Goal: Check status: Check status

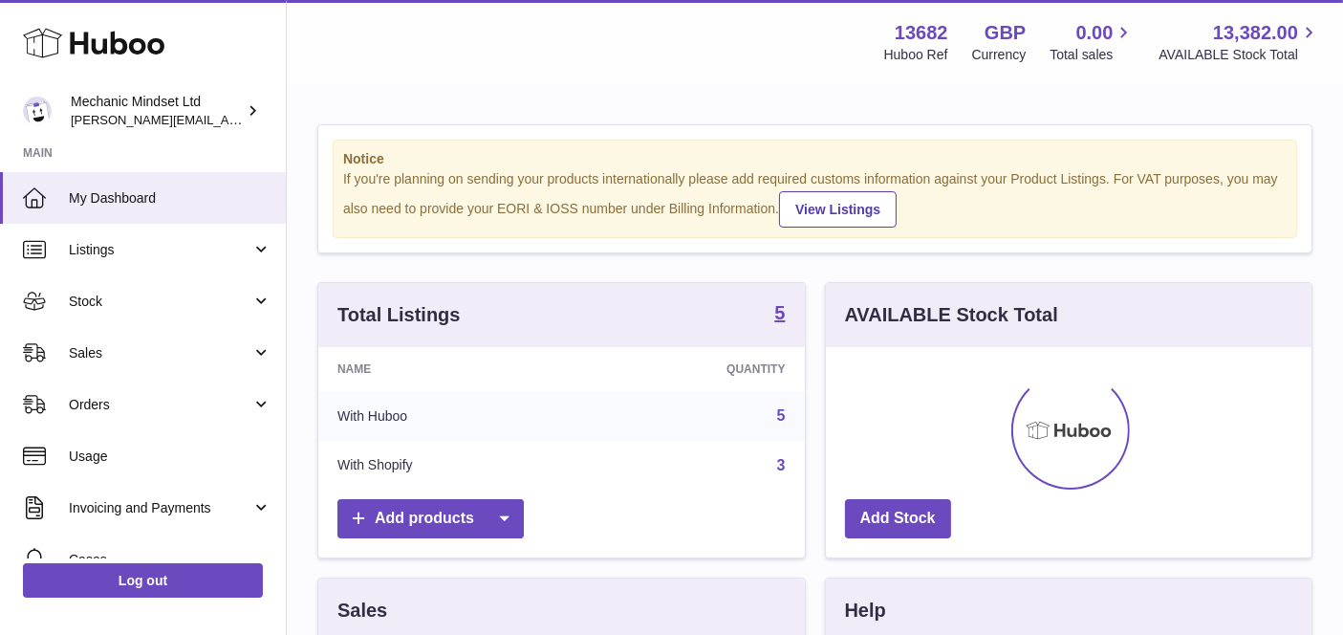
scroll to position [297, 487]
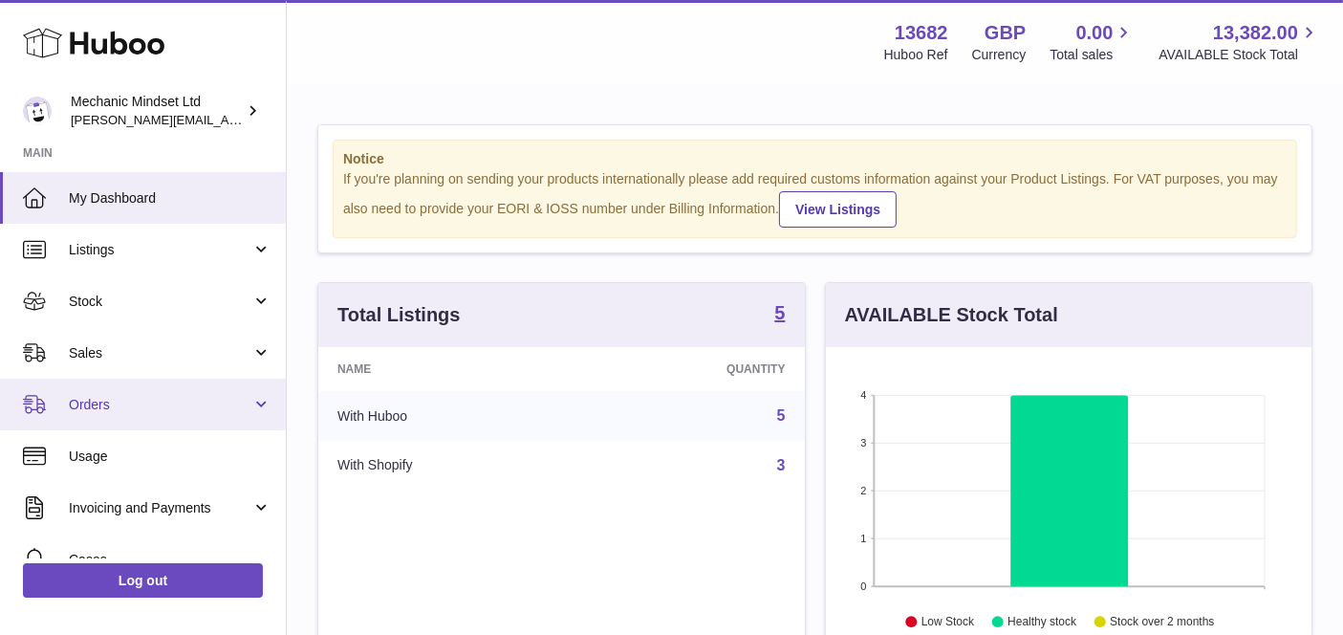
click at [143, 402] on span "Orders" at bounding box center [160, 405] width 183 height 18
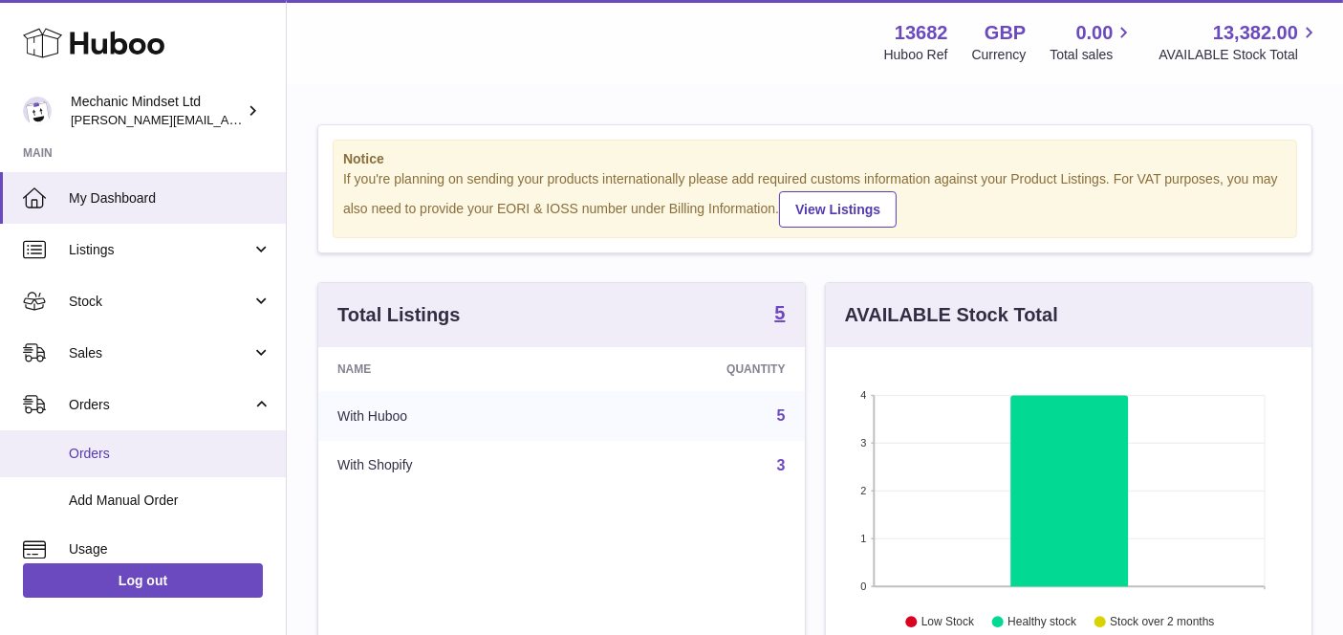
click at [122, 454] on span "Orders" at bounding box center [170, 454] width 203 height 18
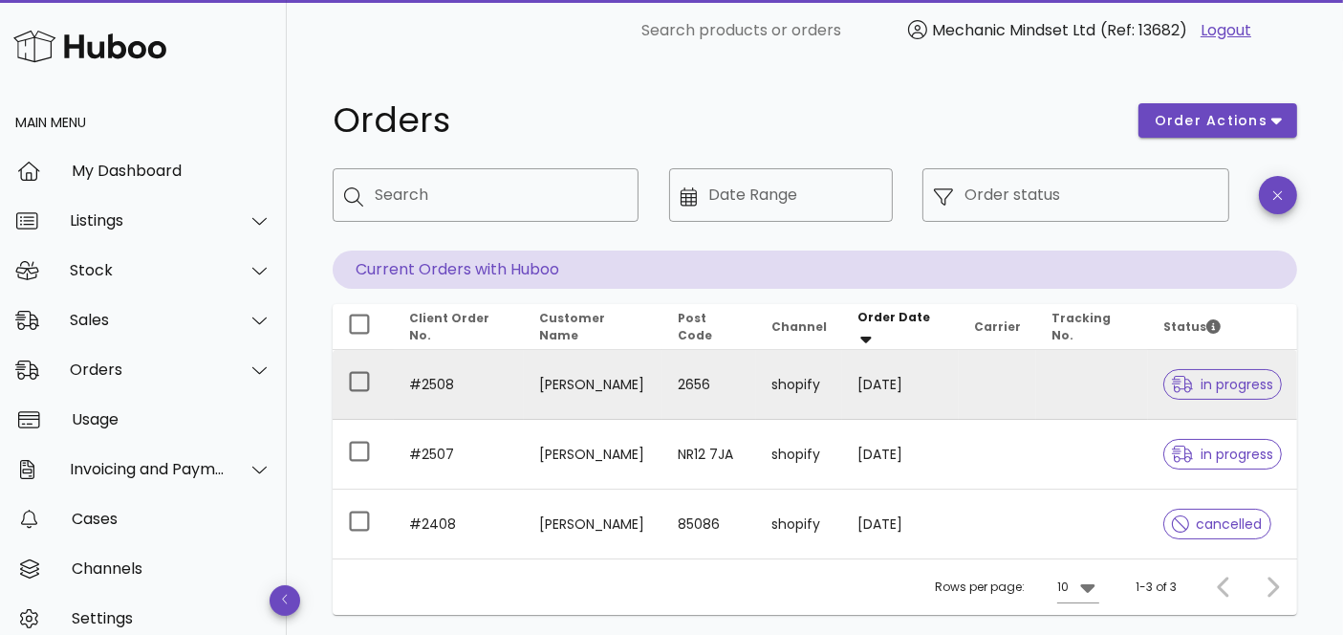
click at [1189, 387] on div at bounding box center [1186, 384] width 29 height 19
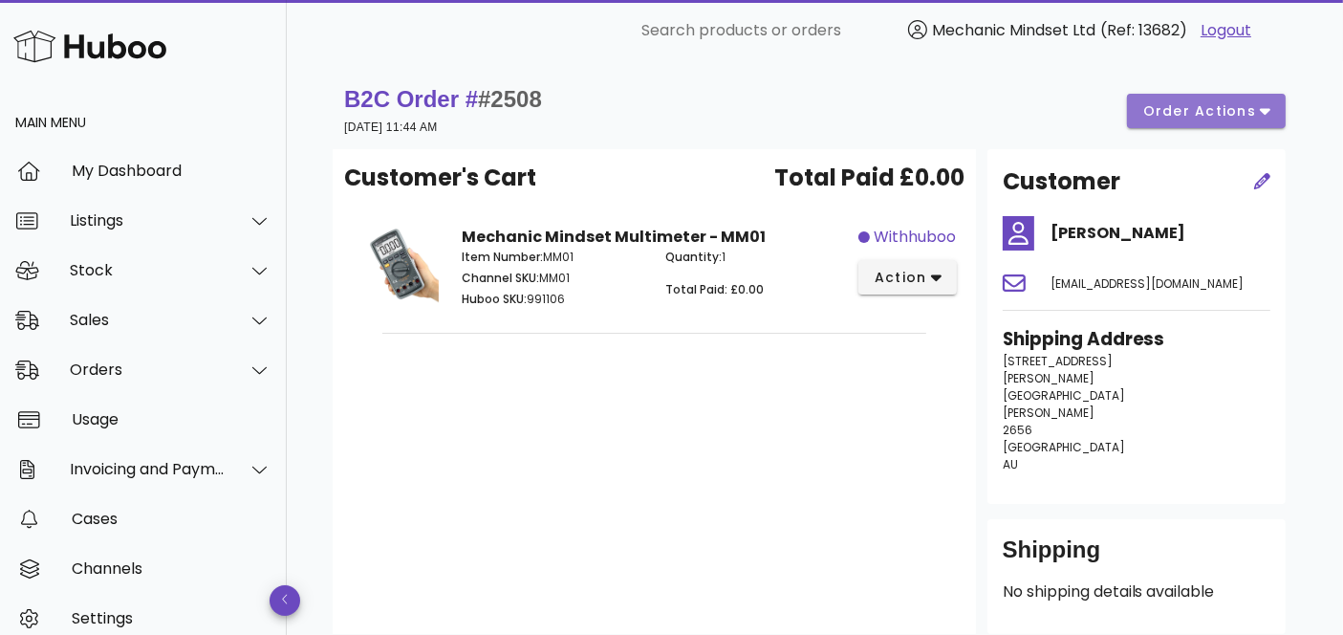
click at [1207, 119] on span "order actions" at bounding box center [1199, 111] width 115 height 20
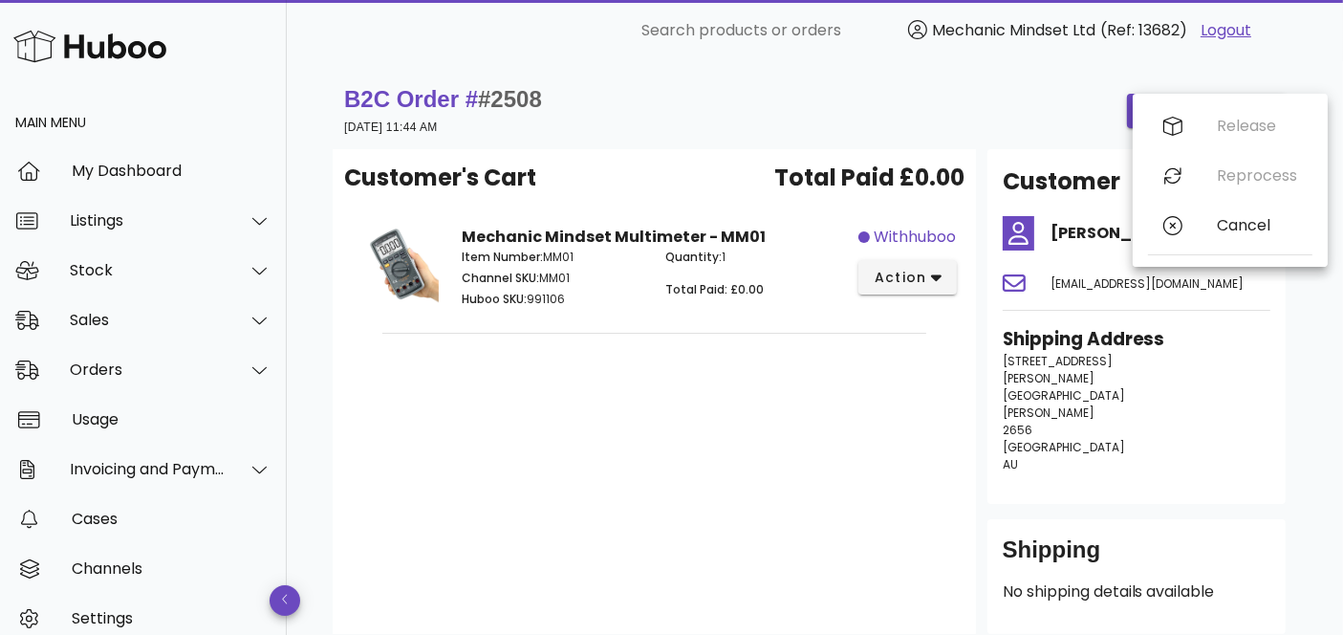
click at [906, 446] on div "Customer's Cart Total Paid £0.00 Mechanic Mindset Multimeter - MM01 Item Number…" at bounding box center [654, 391] width 643 height 485
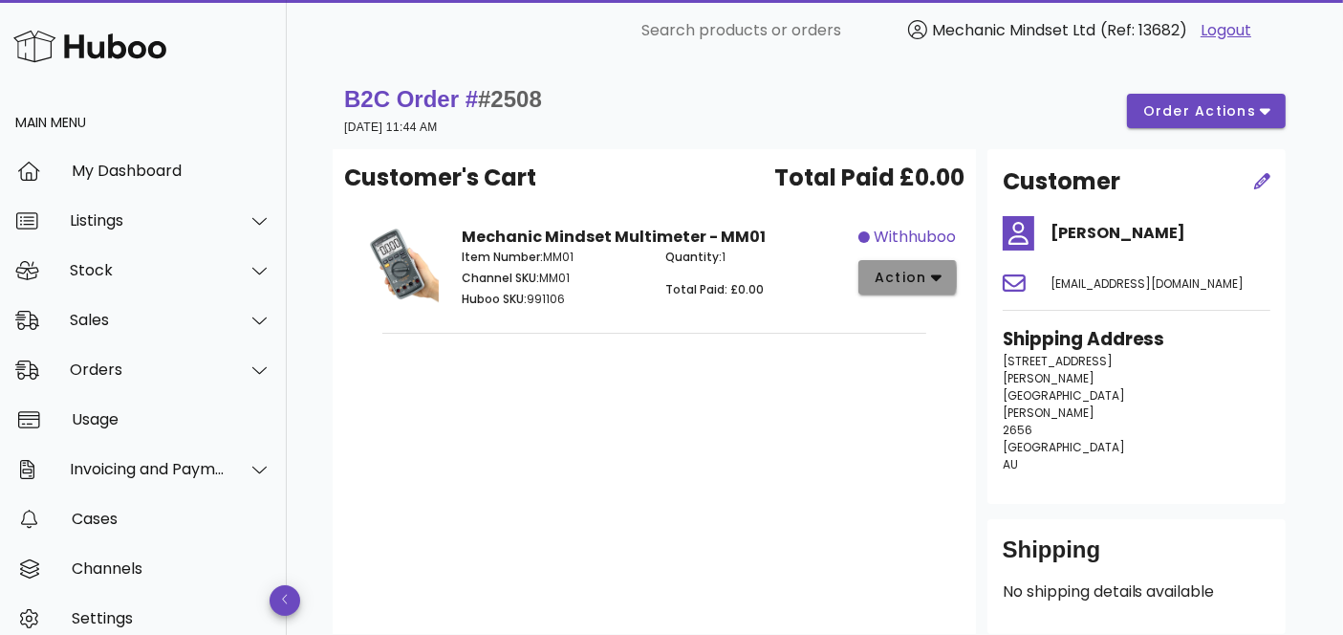
click at [919, 293] on button "action" at bounding box center [907, 277] width 98 height 34
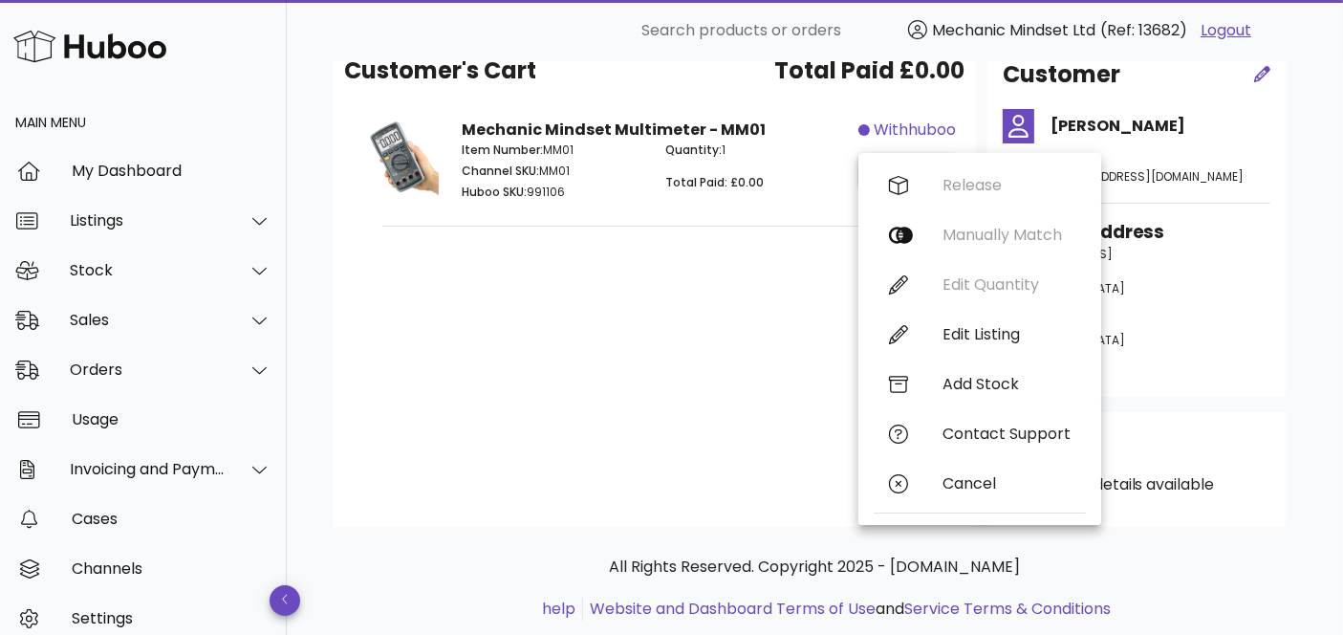
scroll to position [108, 0]
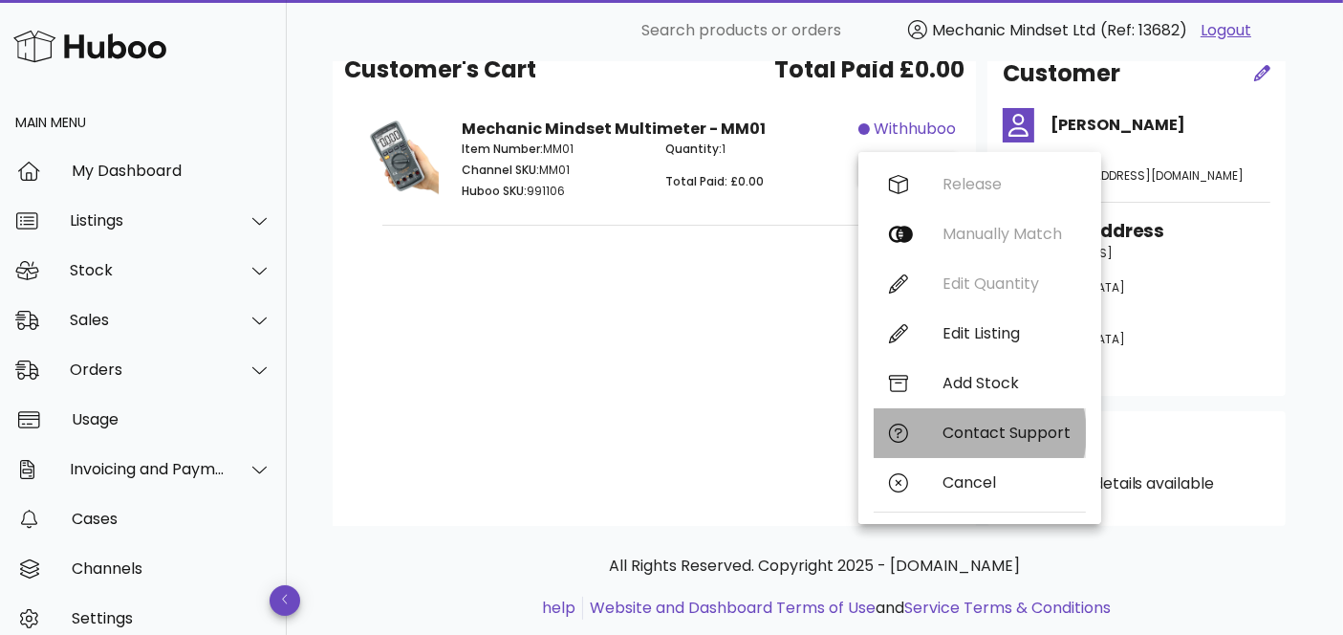
click at [975, 422] on div "Contact Support" at bounding box center [980, 433] width 212 height 50
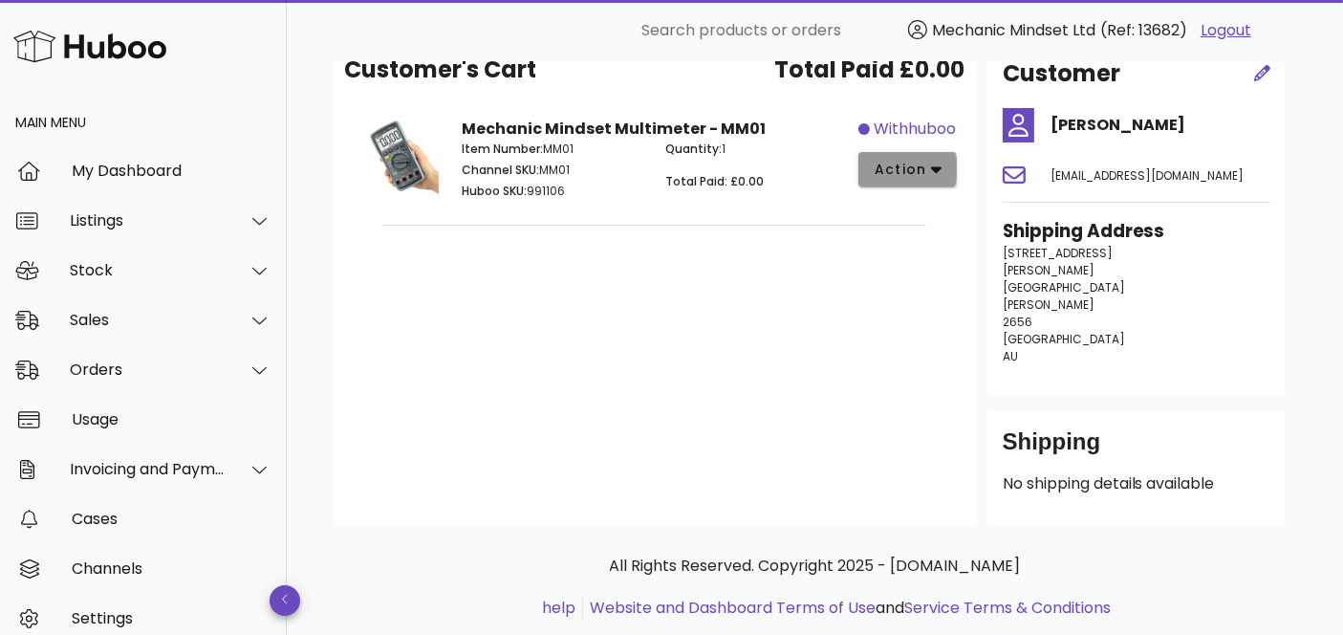
click at [893, 167] on span "action" at bounding box center [901, 170] width 54 height 20
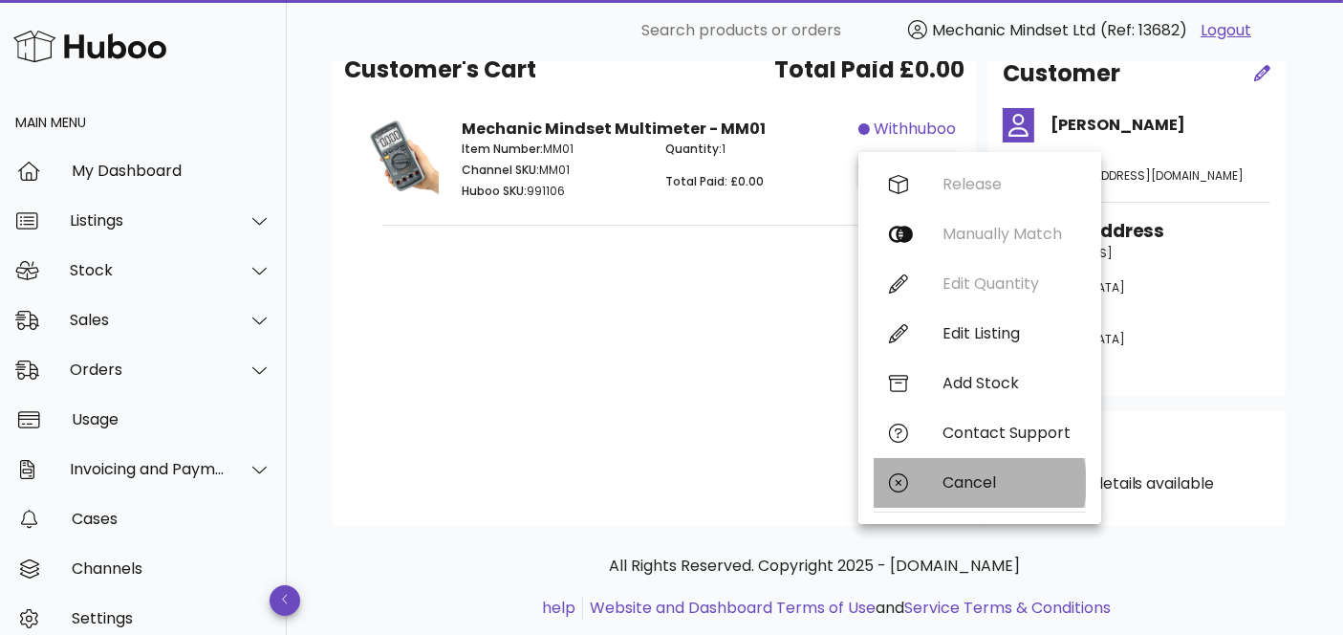
click at [961, 481] on div "Cancel" at bounding box center [1007, 482] width 128 height 18
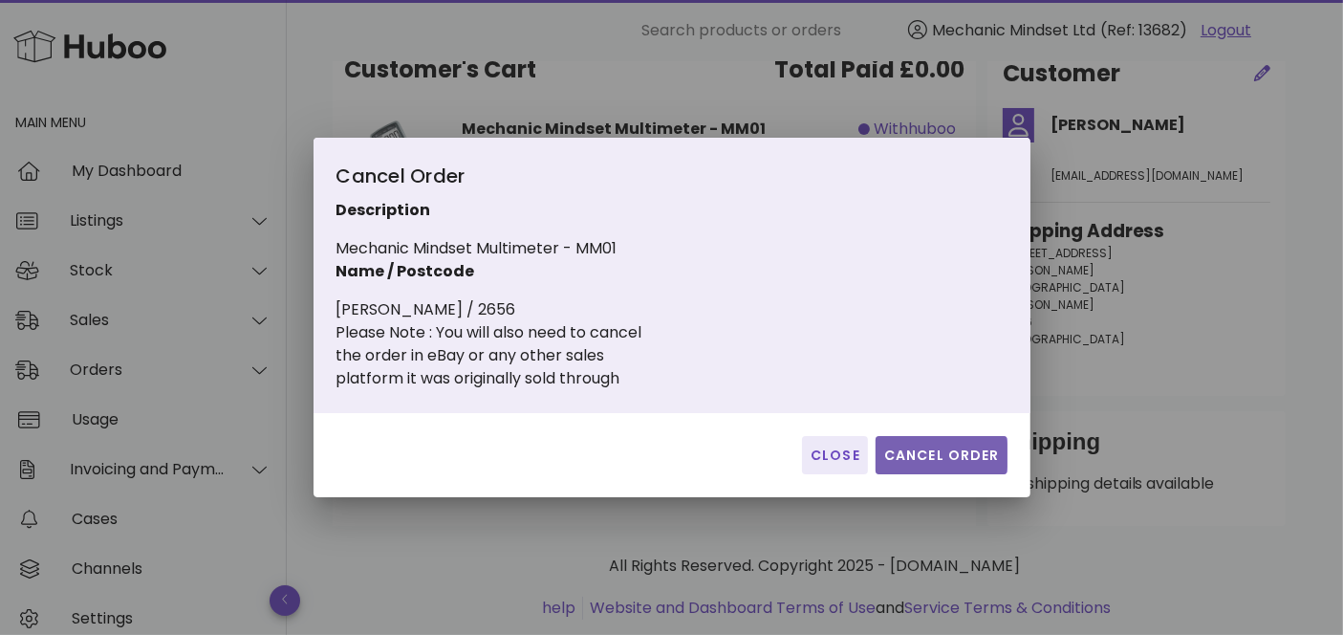
click at [936, 458] on span "Cancel Order" at bounding box center [941, 455] width 117 height 20
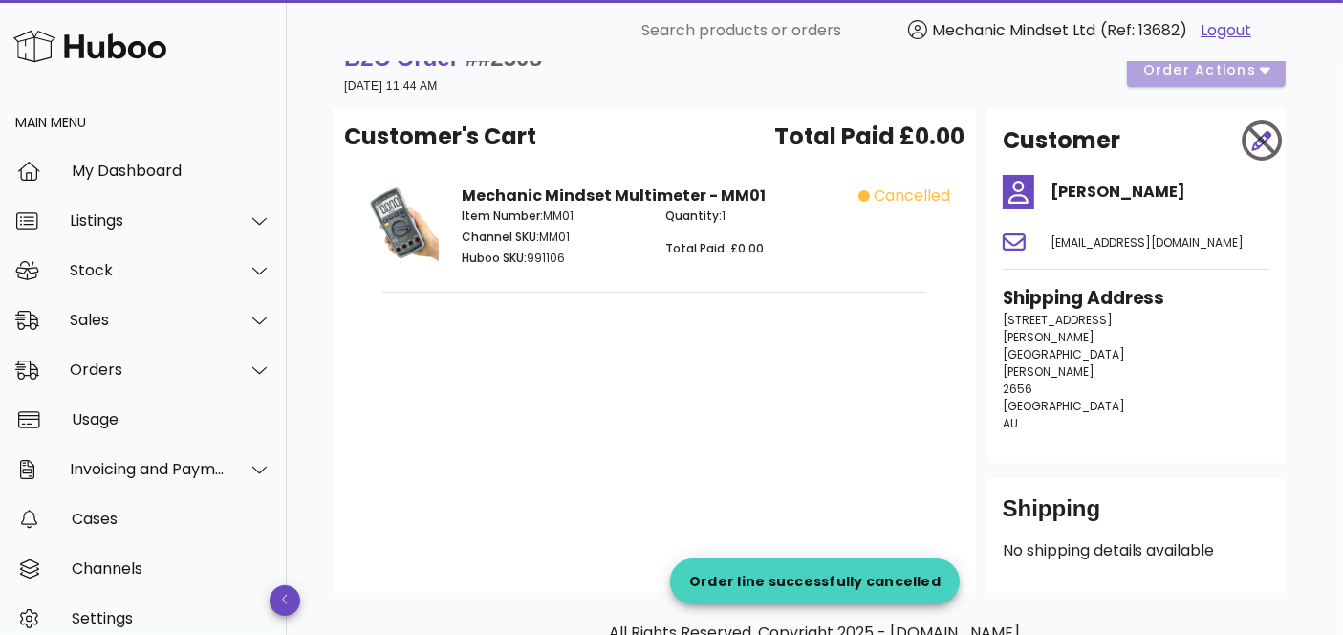
scroll to position [0, 0]
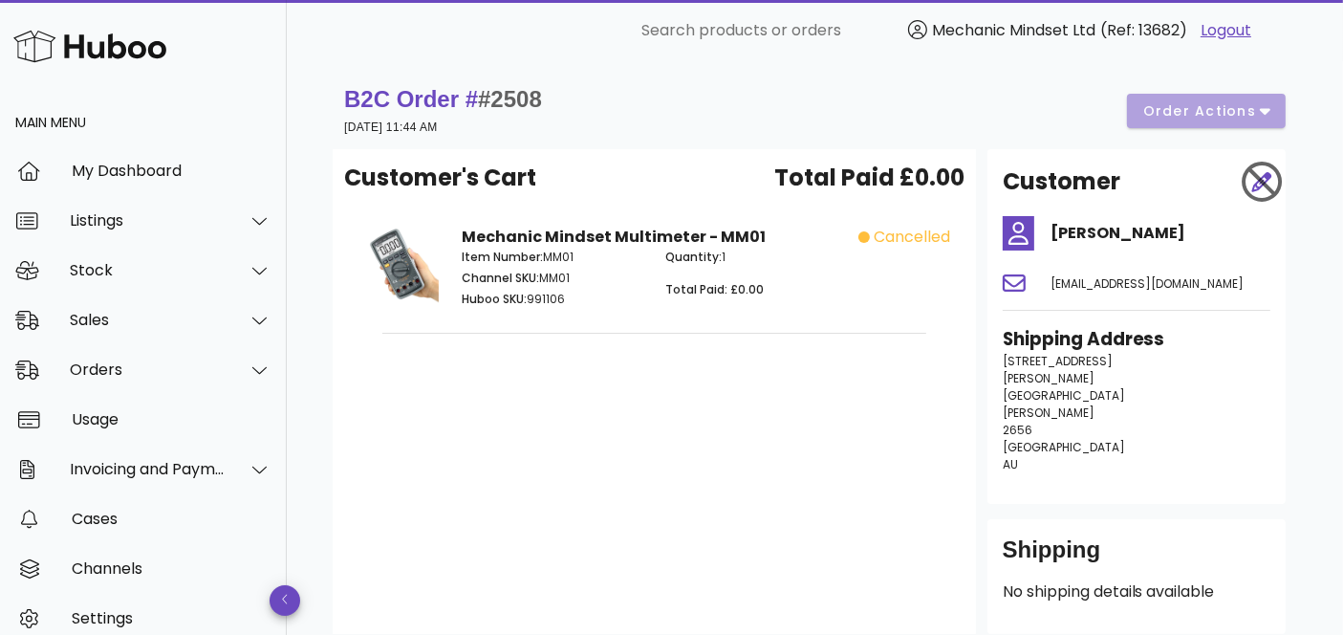
click at [1217, 118] on div "B2C Order # #2508 15 October 2025 at 11:44 AM order actions" at bounding box center [815, 111] width 942 height 54
click at [73, 317] on div "Sales" at bounding box center [148, 320] width 156 height 18
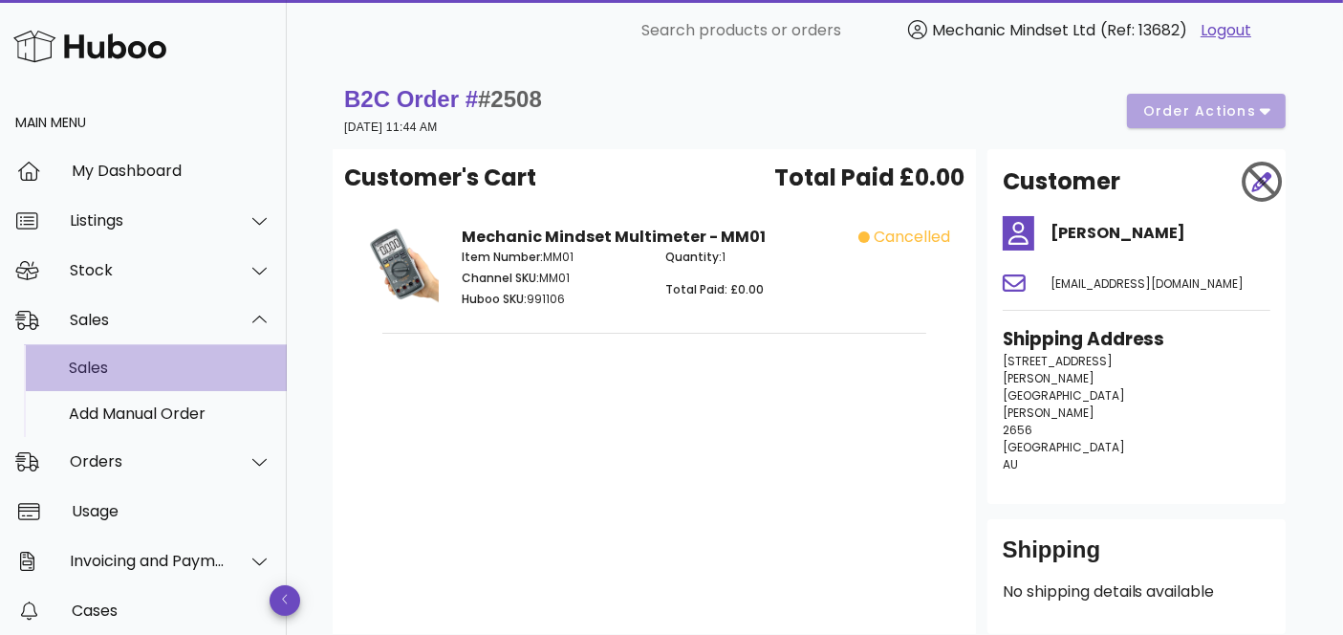
click at [91, 358] on div "Sales" at bounding box center [170, 367] width 203 height 18
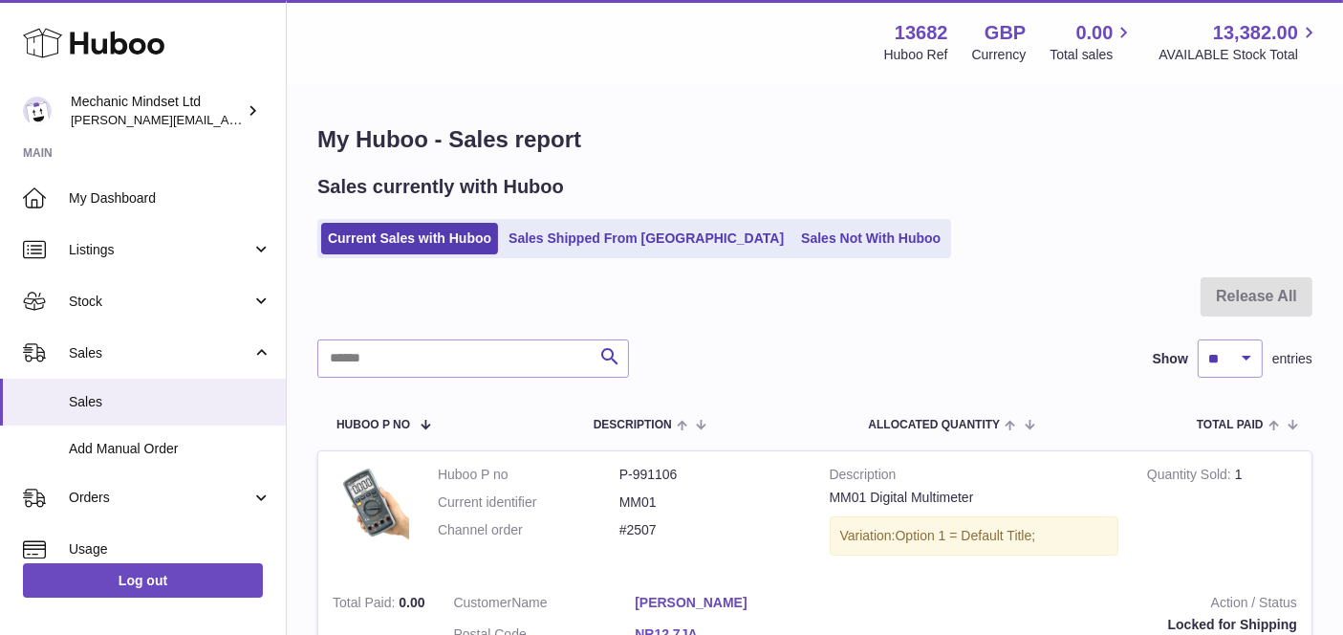
click at [597, 255] on ul "Current Sales with Huboo Sales Shipped From Huboo Sales Not With Huboo" at bounding box center [634, 238] width 634 height 39
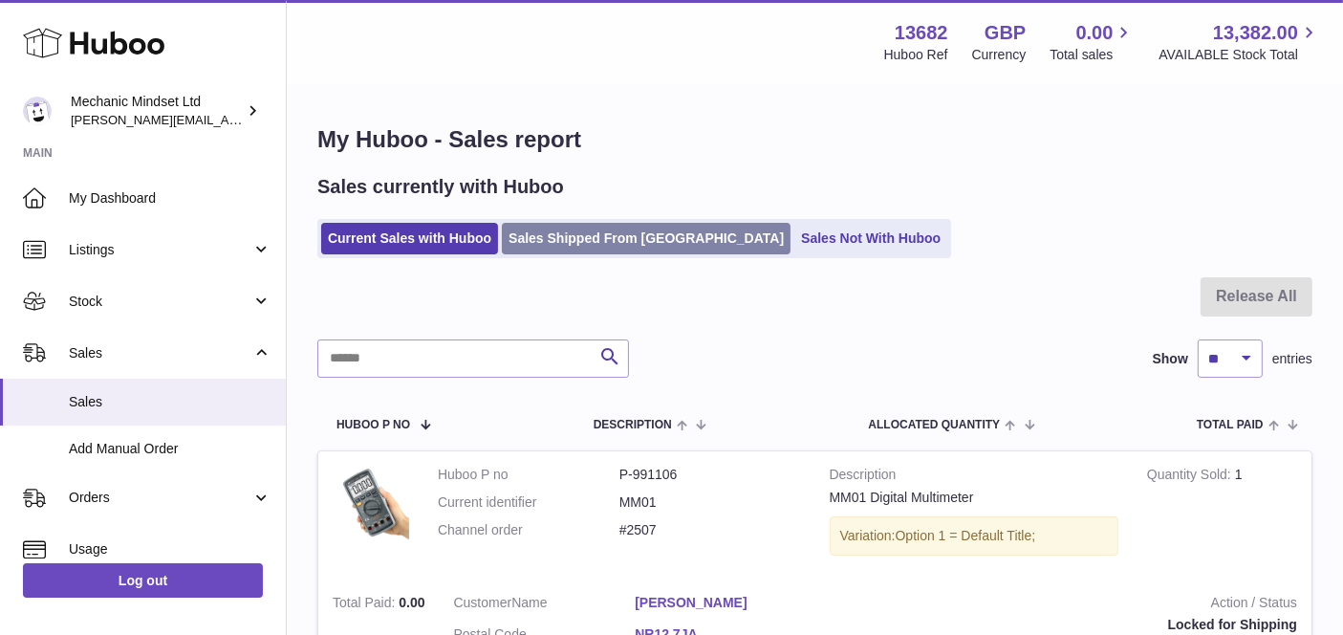
click at [600, 243] on link "Sales Shipped From [GEOGRAPHIC_DATA]" at bounding box center [646, 239] width 289 height 32
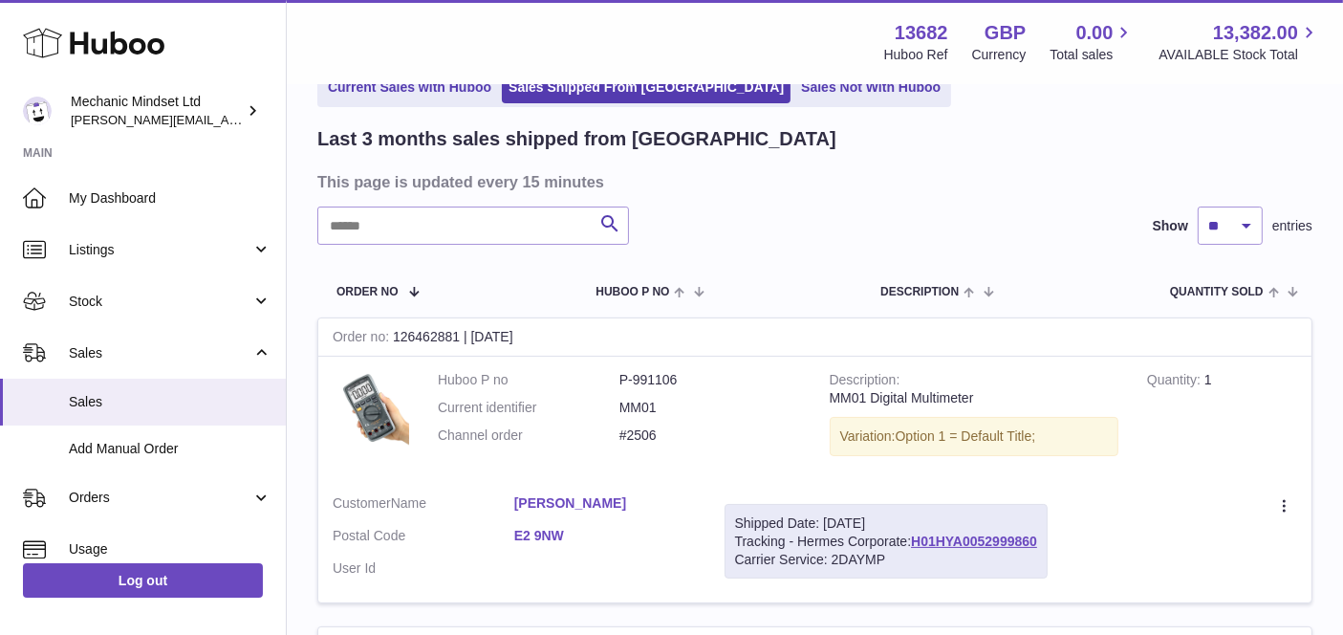
scroll to position [106, 0]
click at [444, 233] on input "text" at bounding box center [473, 225] width 312 height 38
type input "*"
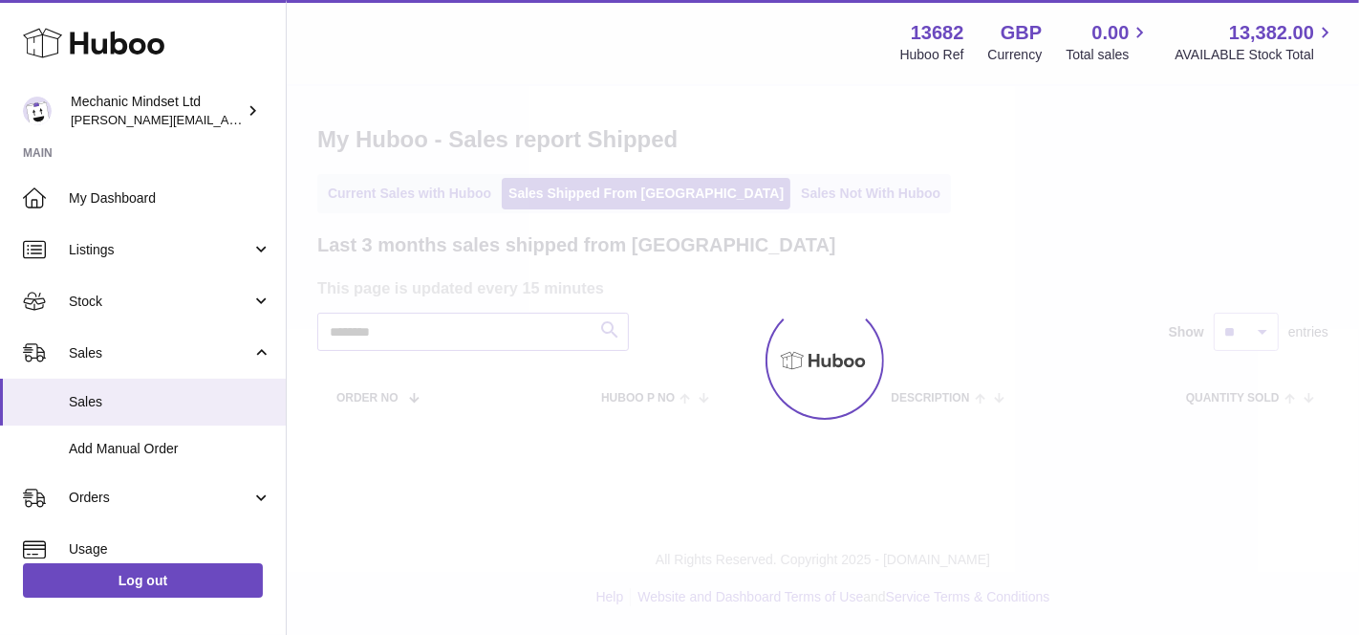
type input "********"
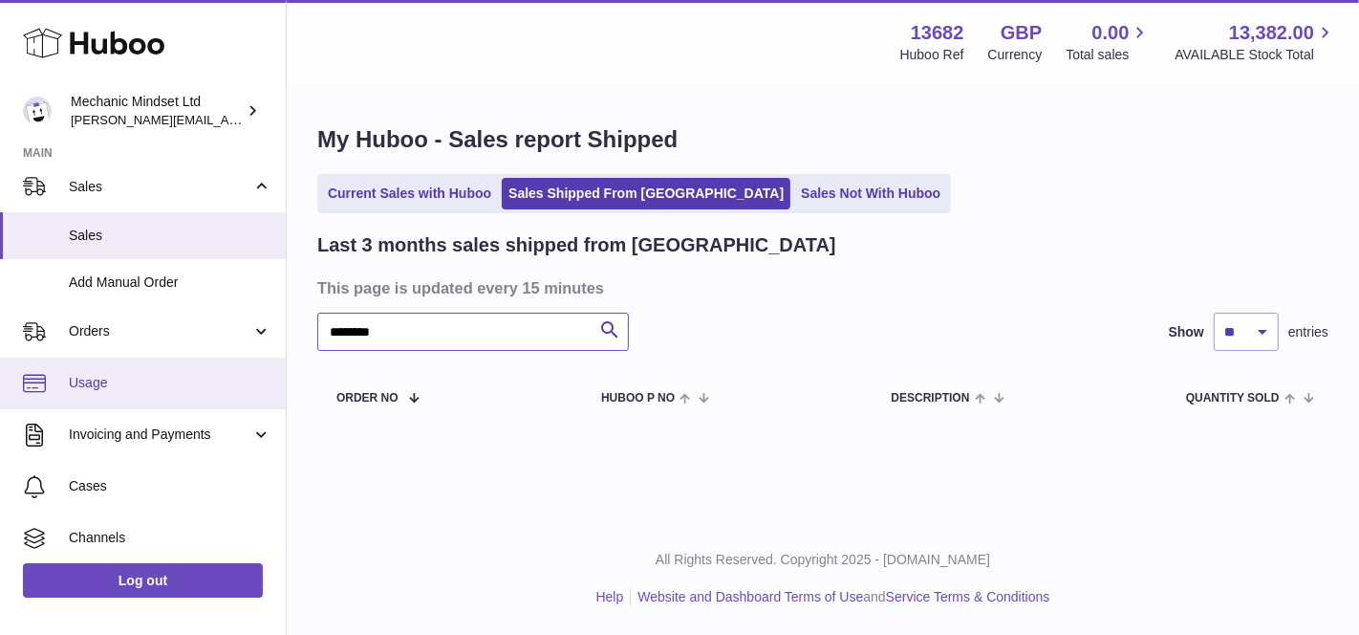
scroll to position [273, 0]
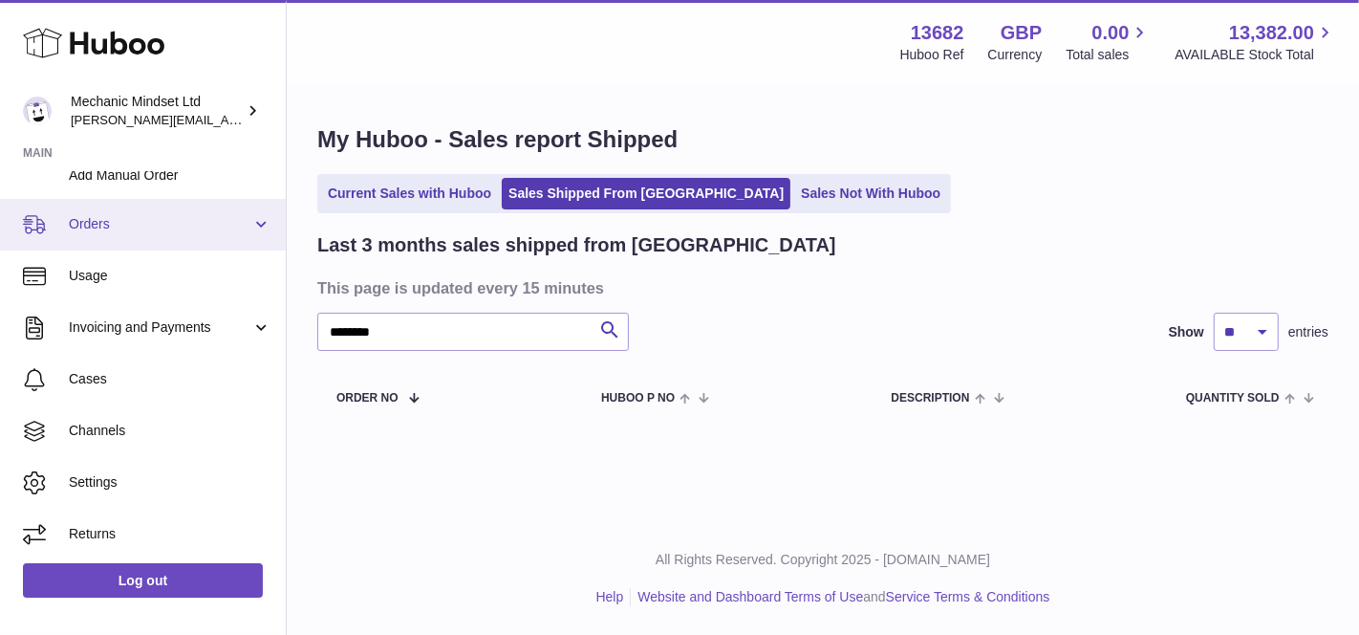
click at [84, 217] on span "Orders" at bounding box center [160, 224] width 183 height 18
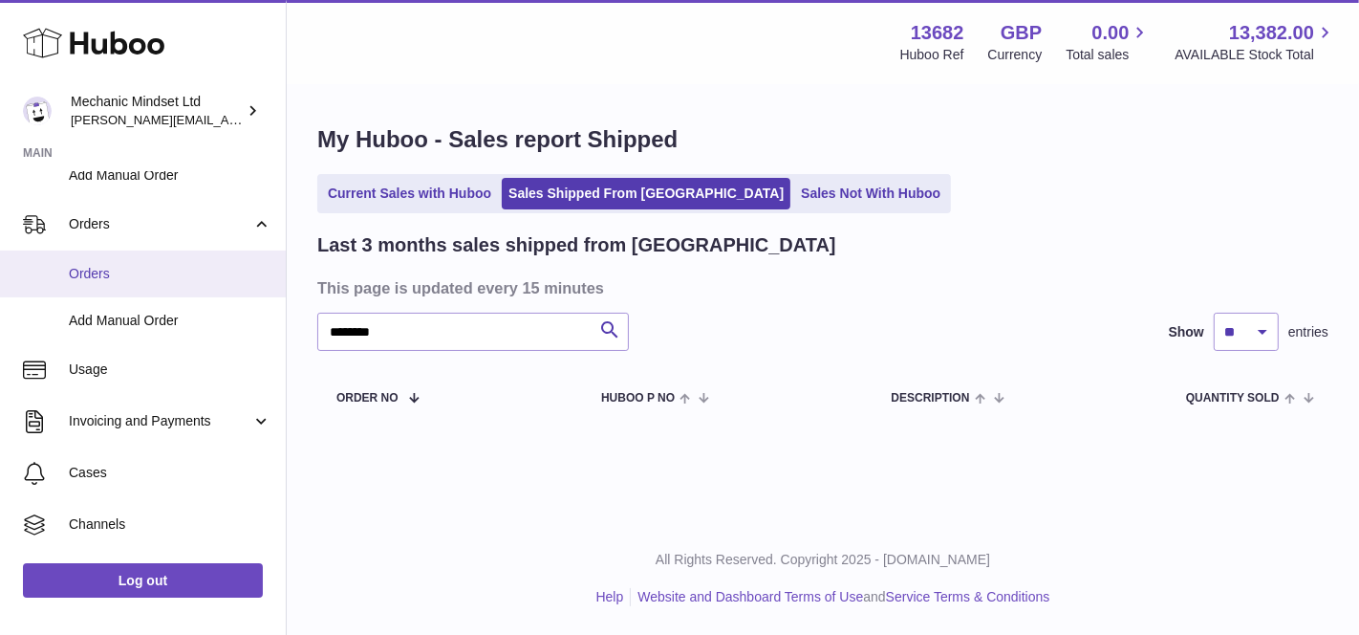
click at [131, 265] on span "Orders" at bounding box center [170, 274] width 203 height 18
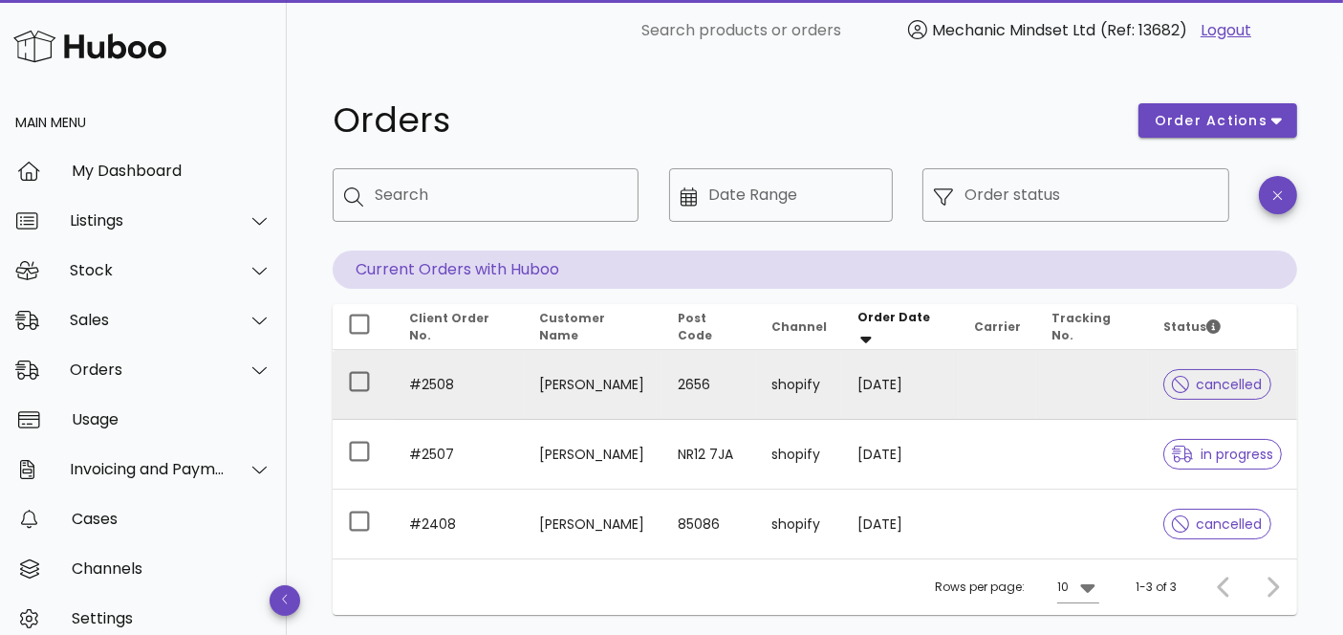
click at [684, 379] on td "2656" at bounding box center [709, 385] width 95 height 70
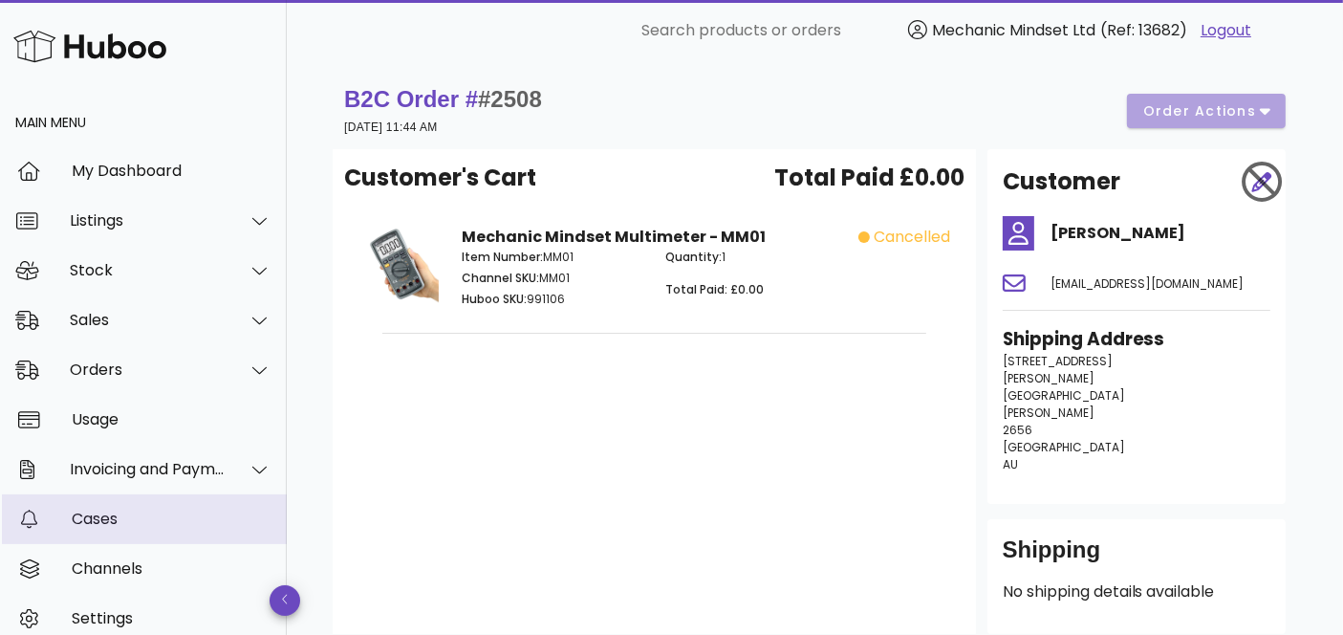
click at [66, 524] on link "Cases" at bounding box center [143, 519] width 287 height 50
